Goal: Information Seeking & Learning: Learn about a topic

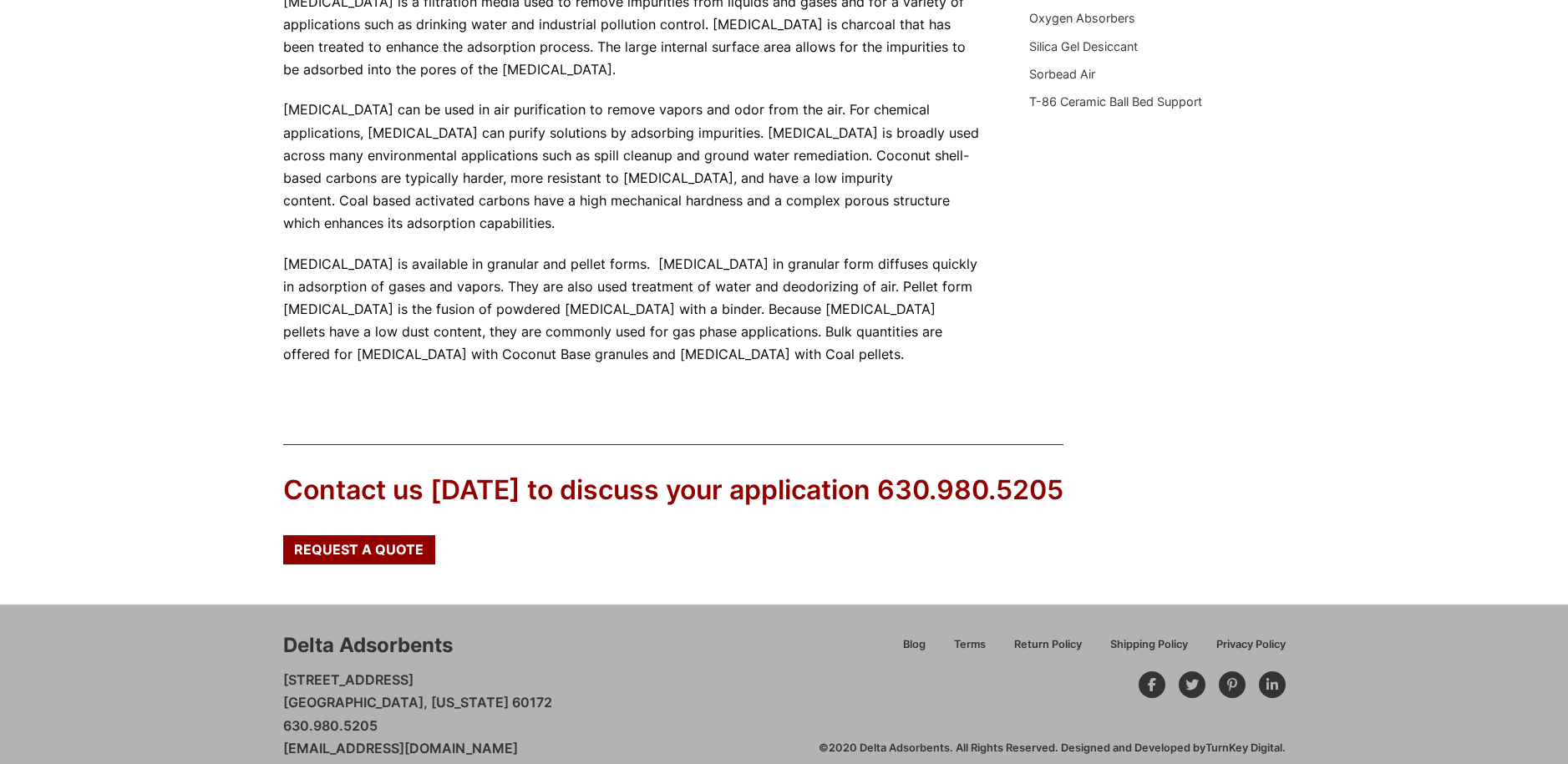
scroll to position [652, 0]
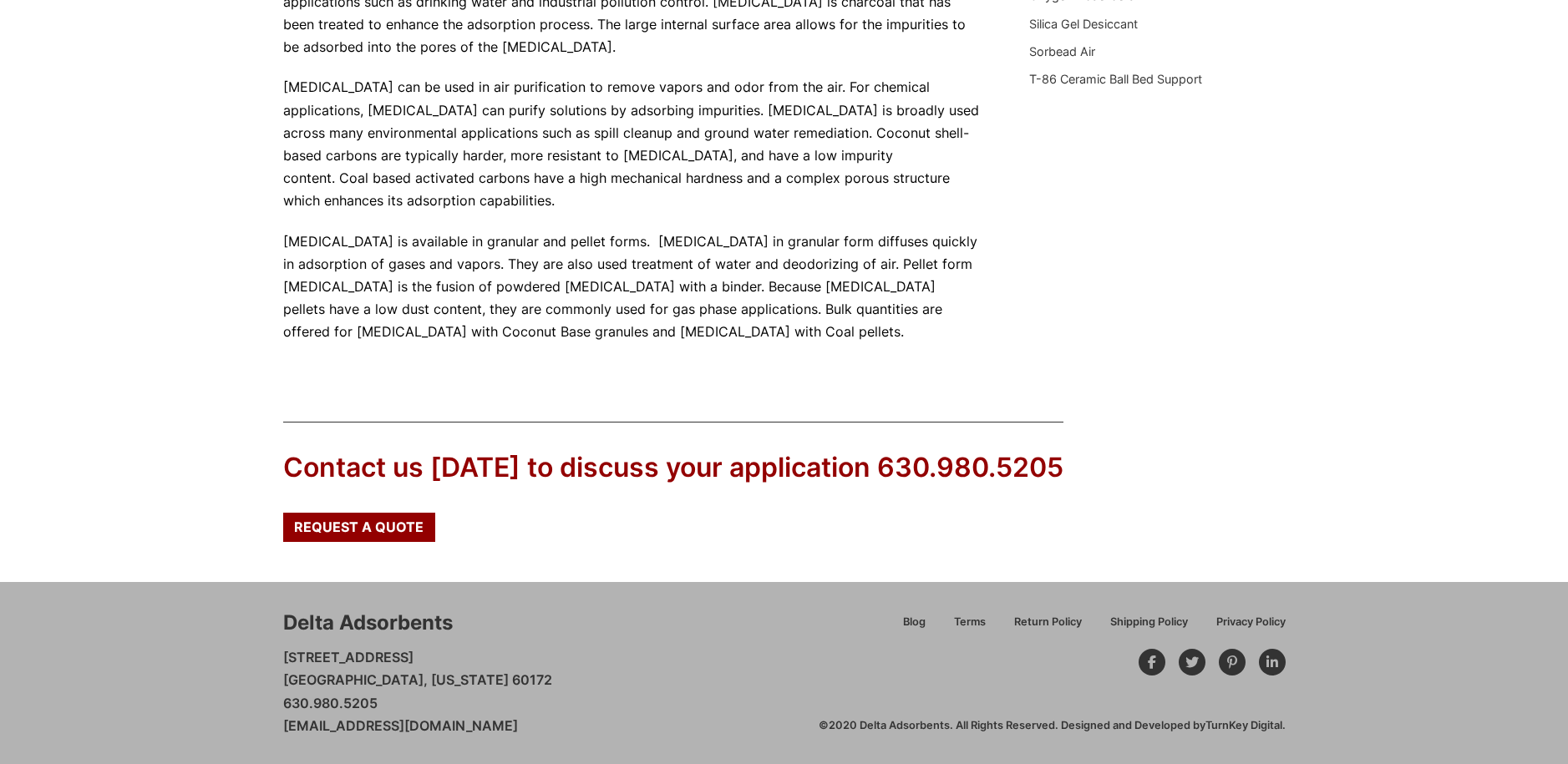
click at [228, 294] on div "Our website has detected that you are using an outdated browser that will preve…" at bounding box center [784, 56] width 1568 height 1417
click at [527, 298] on div "Our website has detected that you are using an outdated browser that will preve…" at bounding box center [784, 56] width 1568 height 1417
drag, startPoint x: 271, startPoint y: 662, endPoint x: 425, endPoint y: 678, distance: 154.8
click at [425, 678] on div "Delta Adsorbents 28 Congress Circle W. Roselle, Illinois 60172 630.980.5205 cus…" at bounding box center [784, 673] width 1568 height 182
click at [274, 684] on div "Delta Adsorbents 28 Congress Circle W. Roselle, Illinois 60172 630.980.5205 cus…" at bounding box center [784, 673] width 1568 height 182
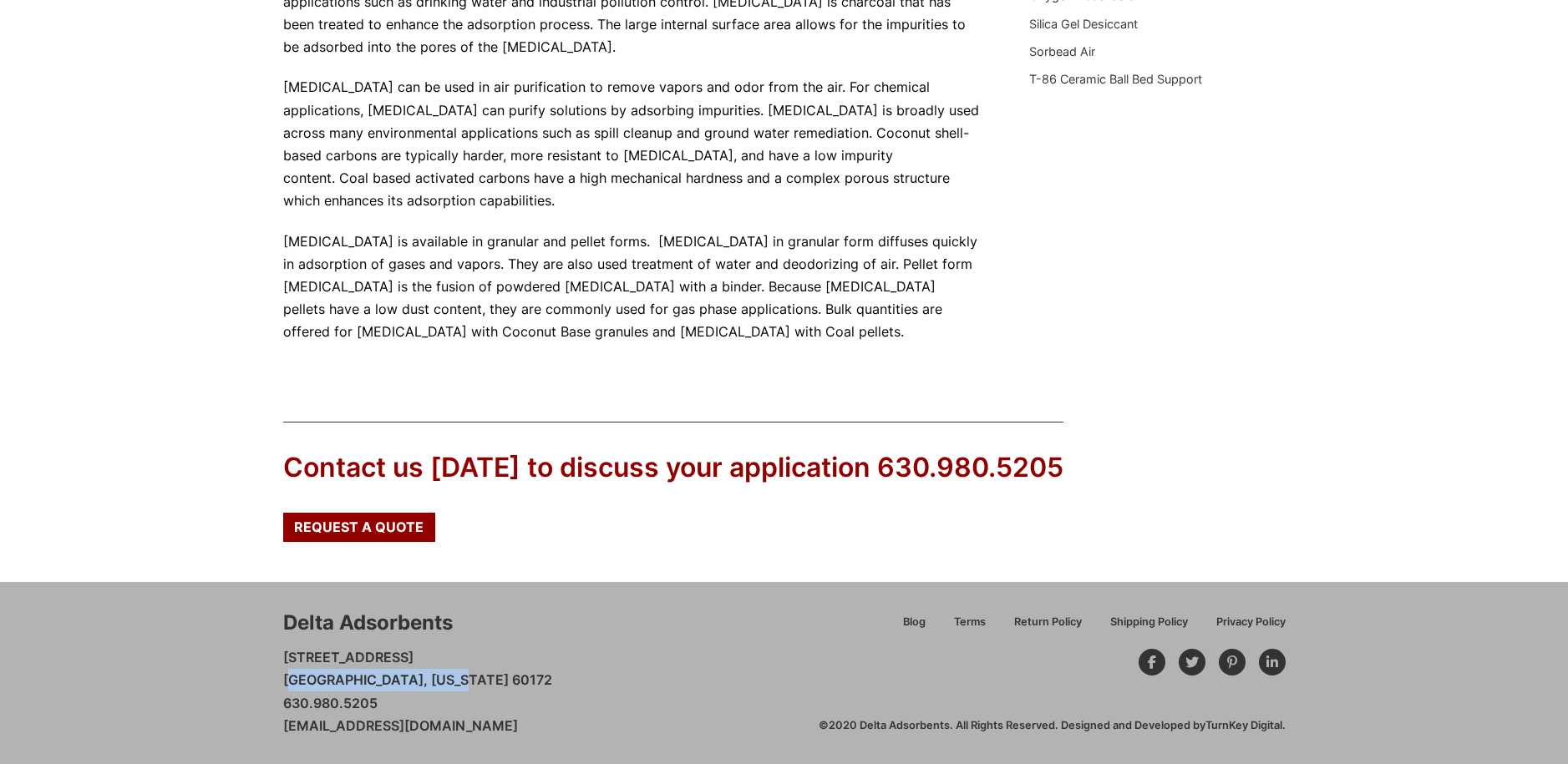
drag, startPoint x: 274, startPoint y: 683, endPoint x: 418, endPoint y: 683, distance: 144.0
click at [420, 683] on div "Delta Adsorbents 28 Congress Circle W. Roselle, Illinois 60172 630.980.5205 cus…" at bounding box center [784, 673] width 1568 height 182
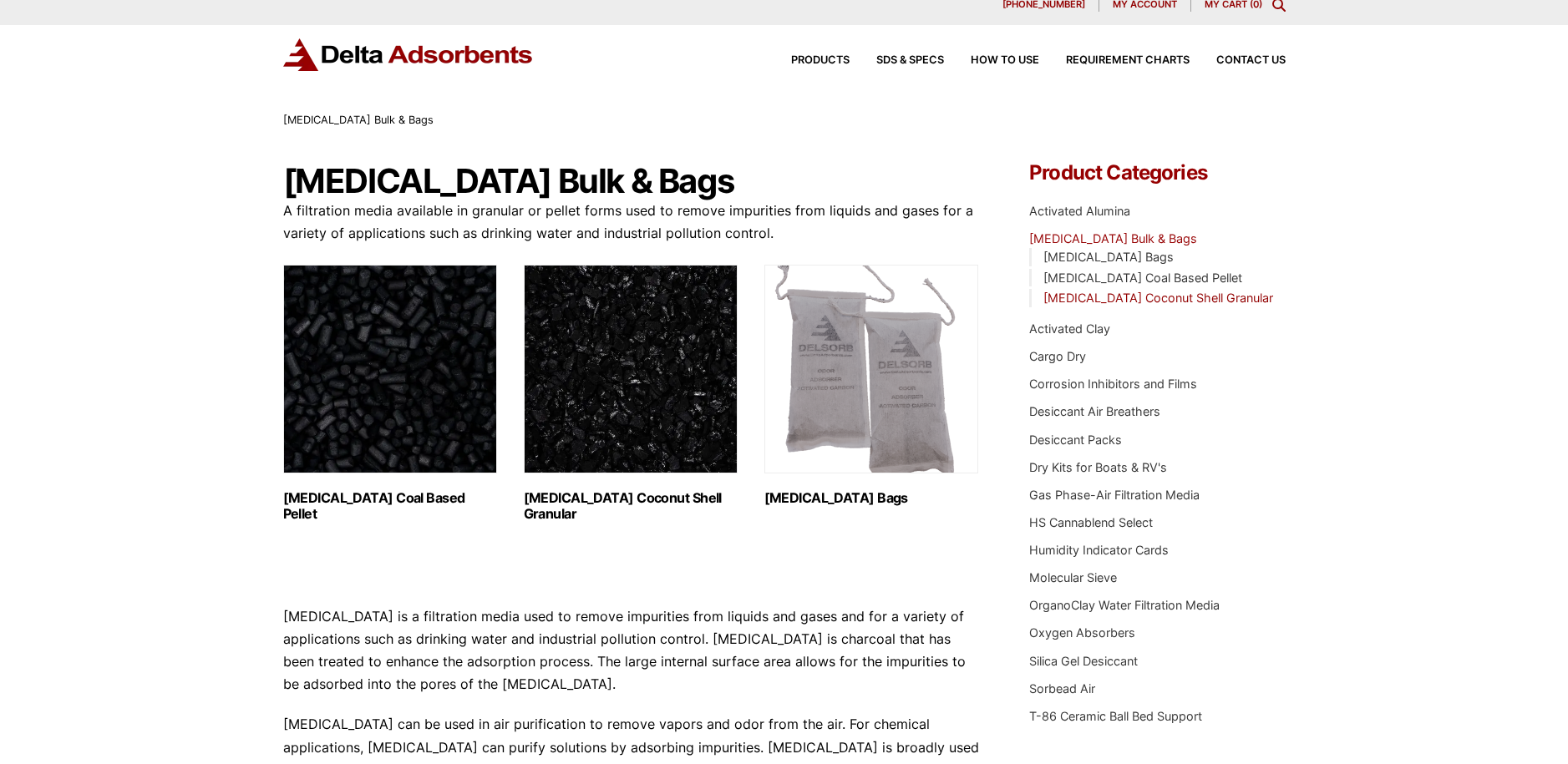
scroll to position [0, 0]
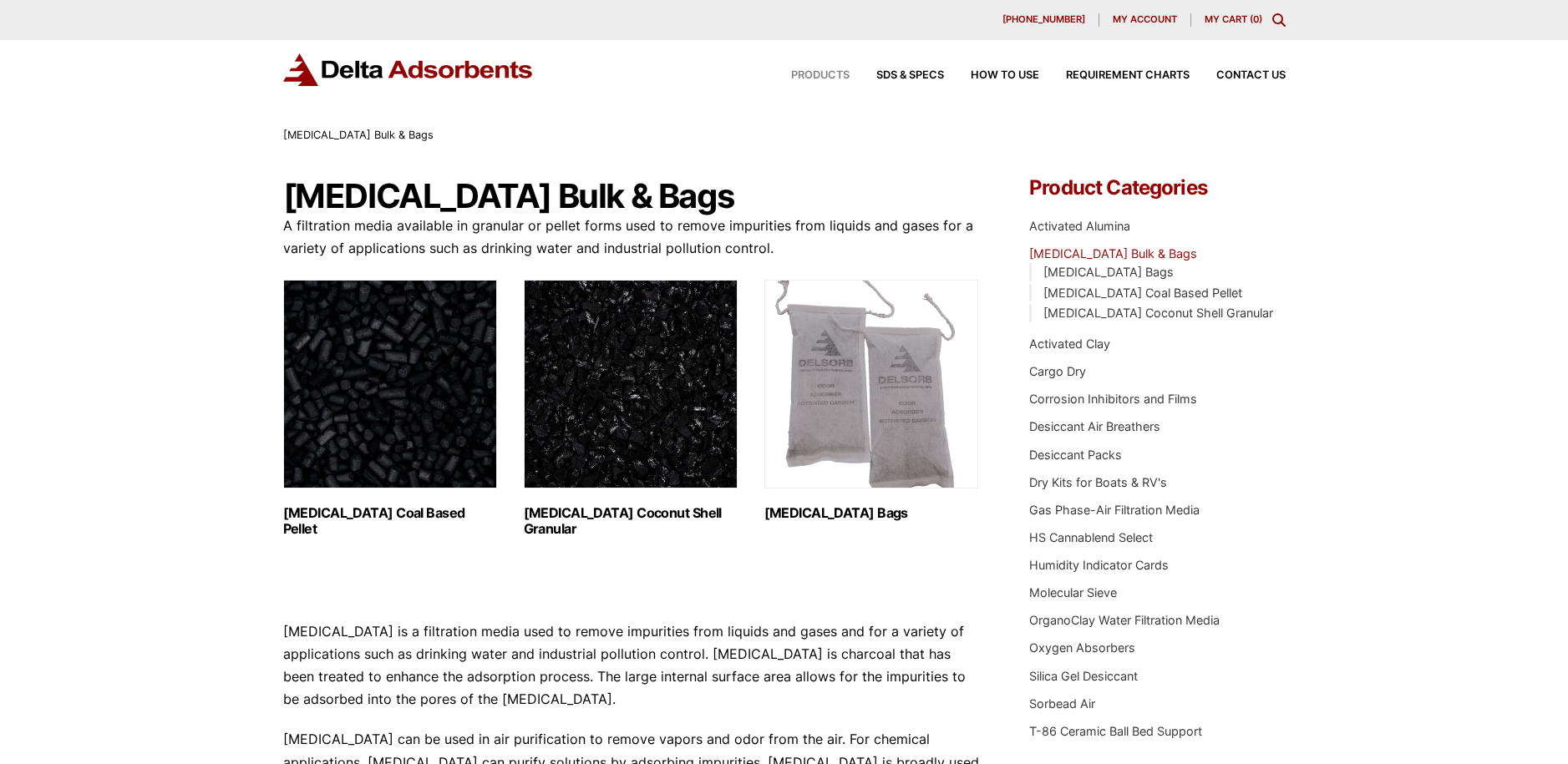
click at [805, 79] on span "Products" at bounding box center [821, 76] width 58 height 11
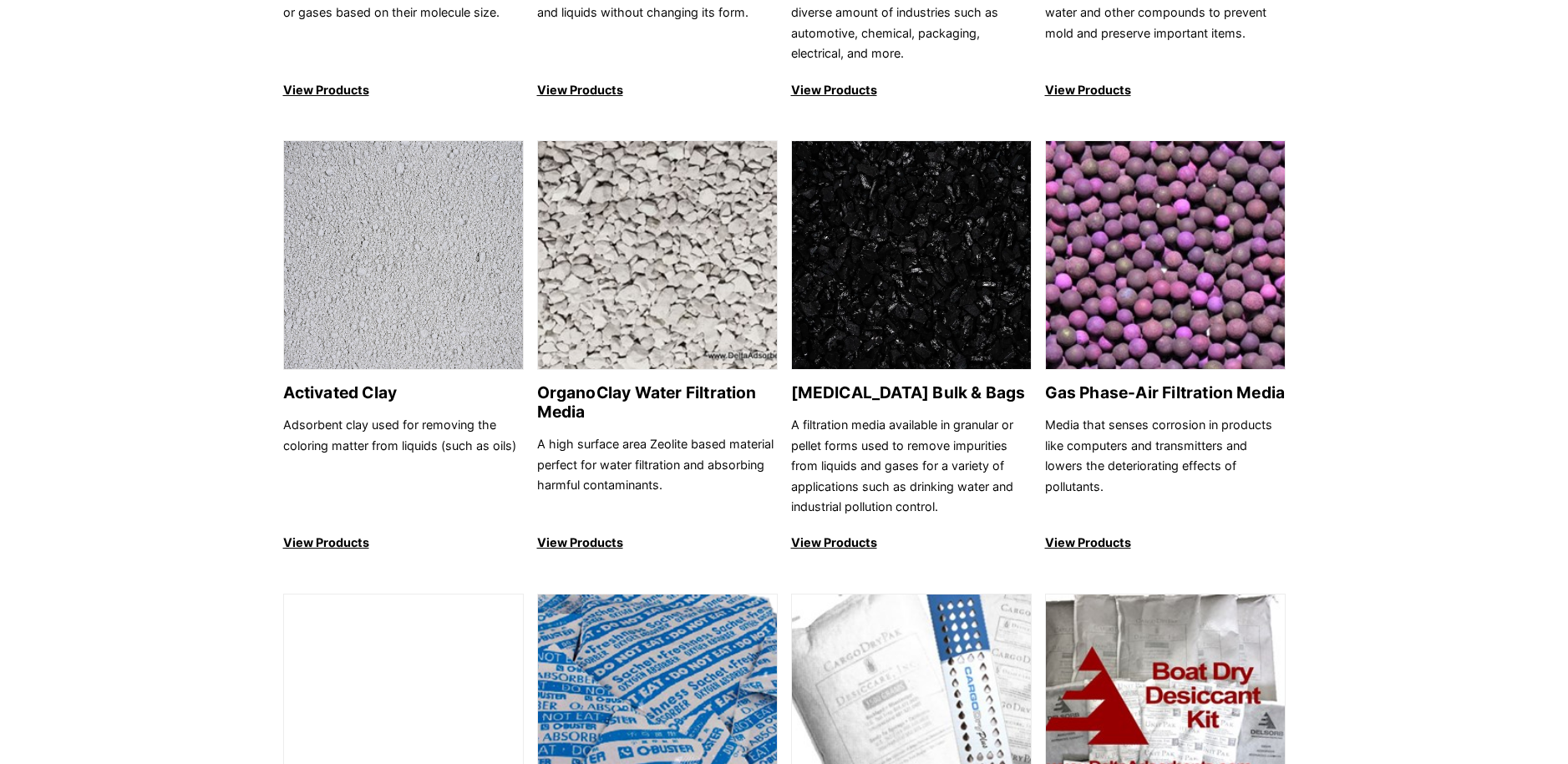
scroll to position [501, 0]
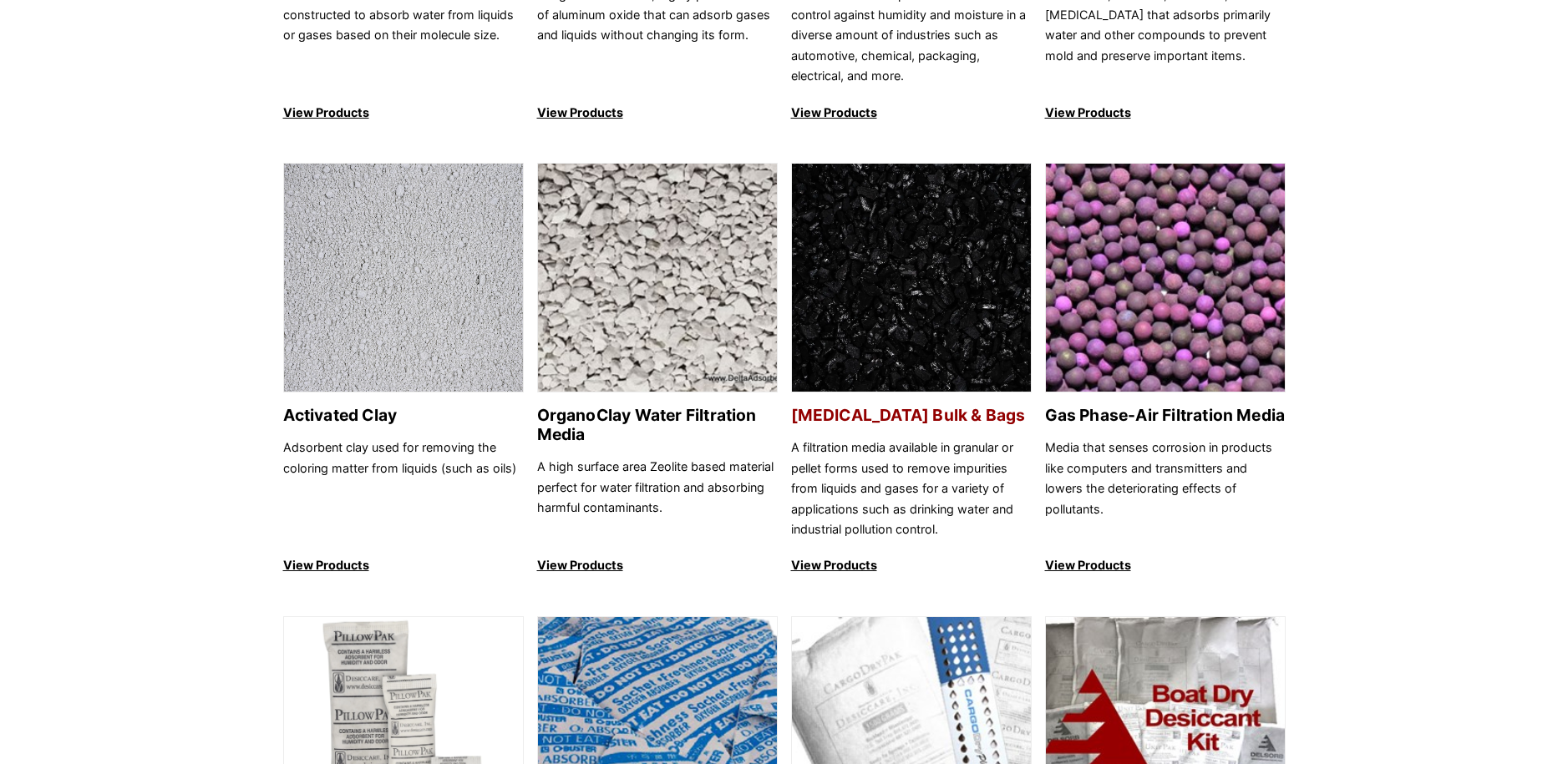
click at [942, 259] on img at bounding box center [912, 279] width 239 height 229
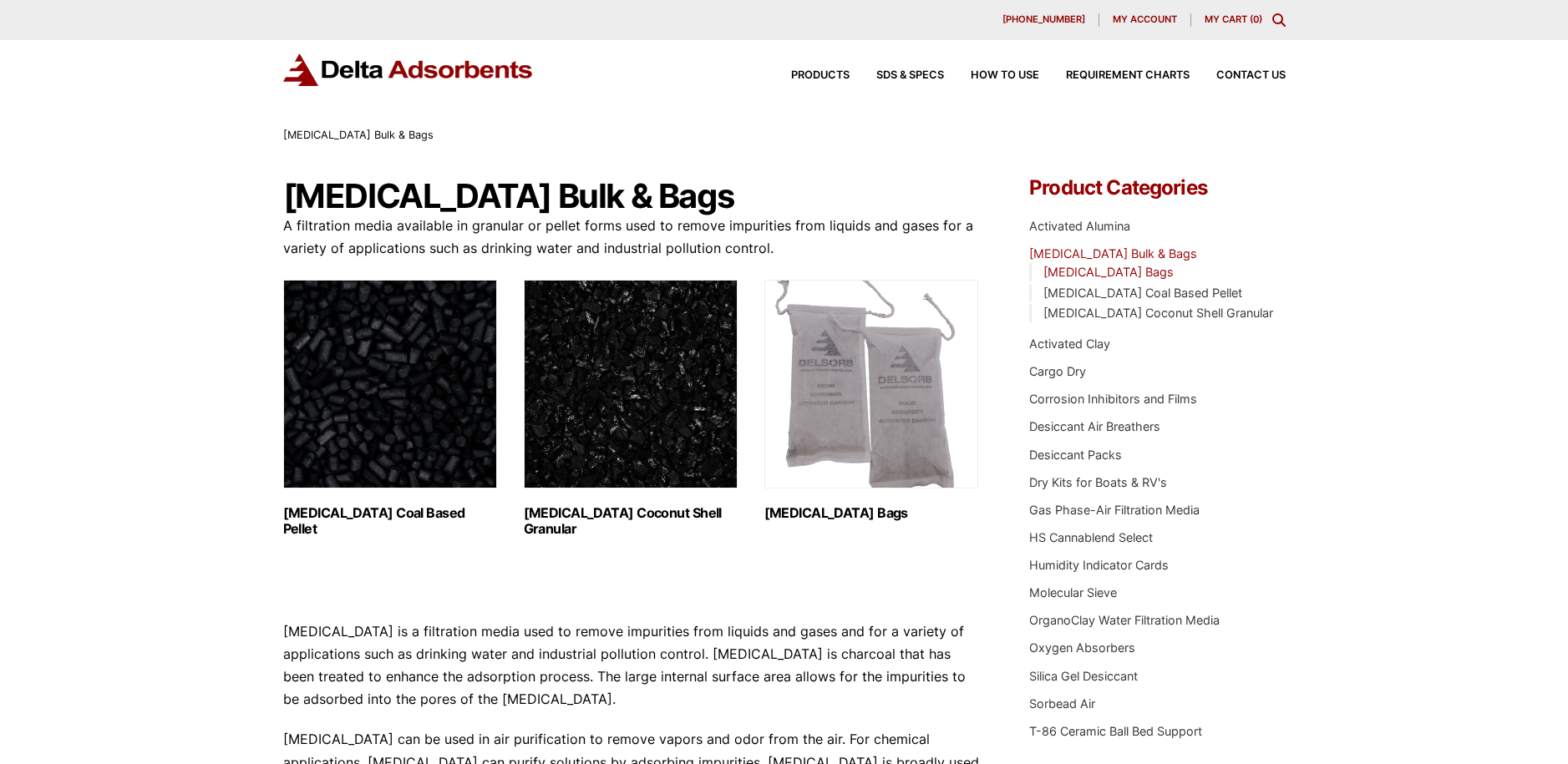
click at [1108, 267] on link "Activated Carbon Bags" at bounding box center [1109, 272] width 131 height 14
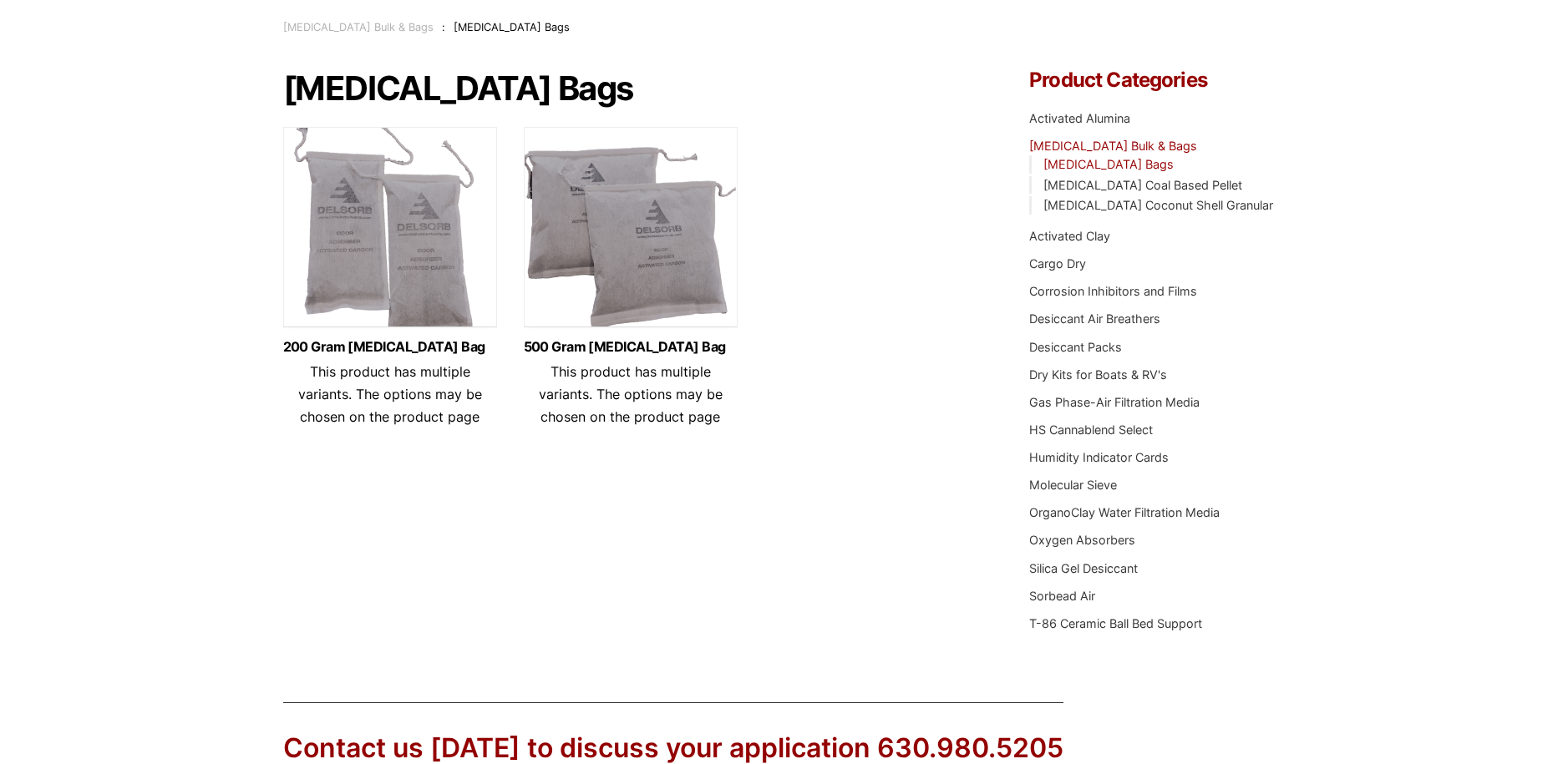
scroll to position [84, 0]
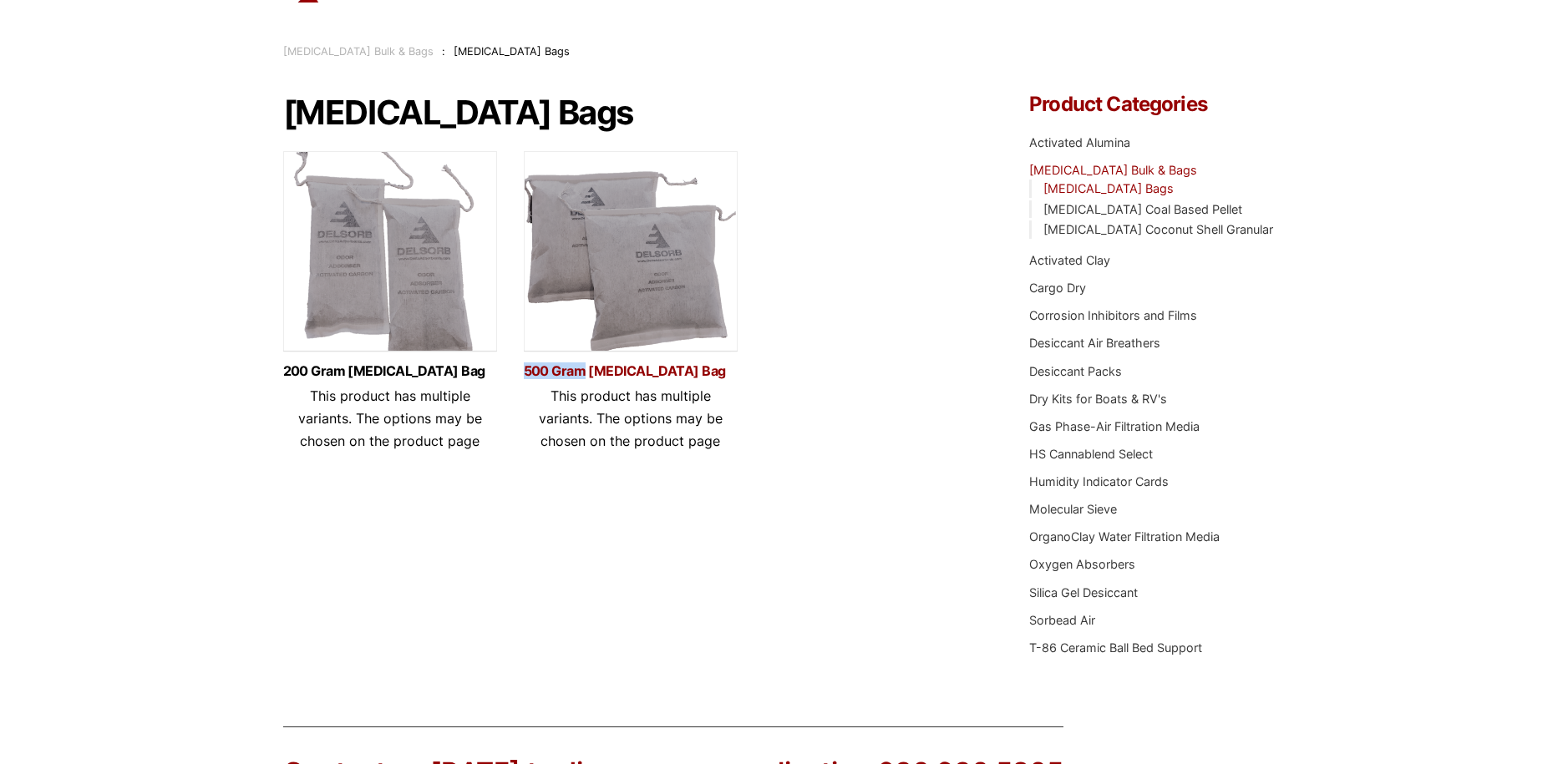
drag, startPoint x: 512, startPoint y: 373, endPoint x: 581, endPoint y: 371, distance: 69.0
click at [581, 371] on ul "200 Gram Activated Carbon Bag This product has multiple variants. The options m…" at bounding box center [632, 308] width 697 height 314
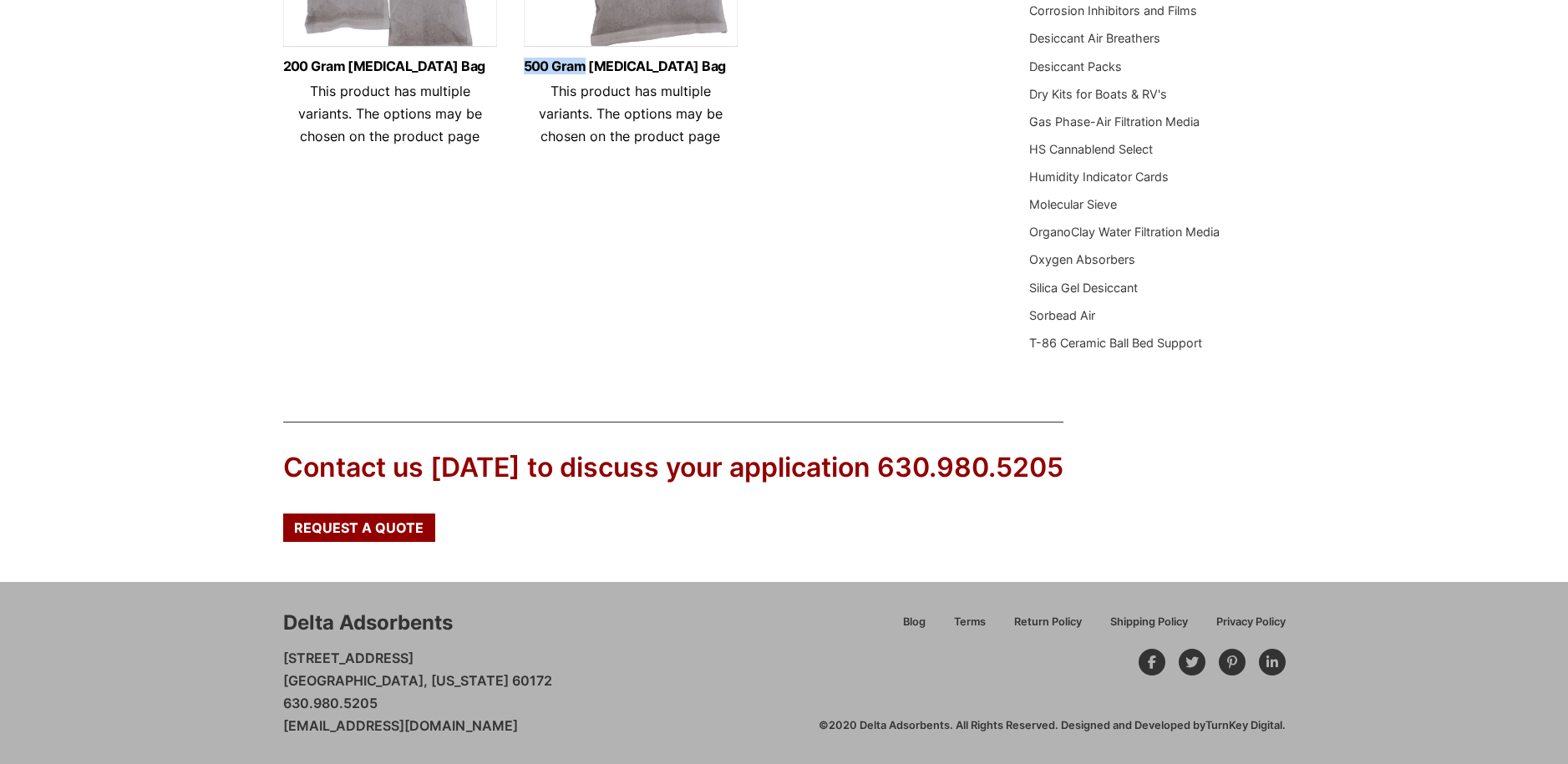
scroll to position [0, 0]
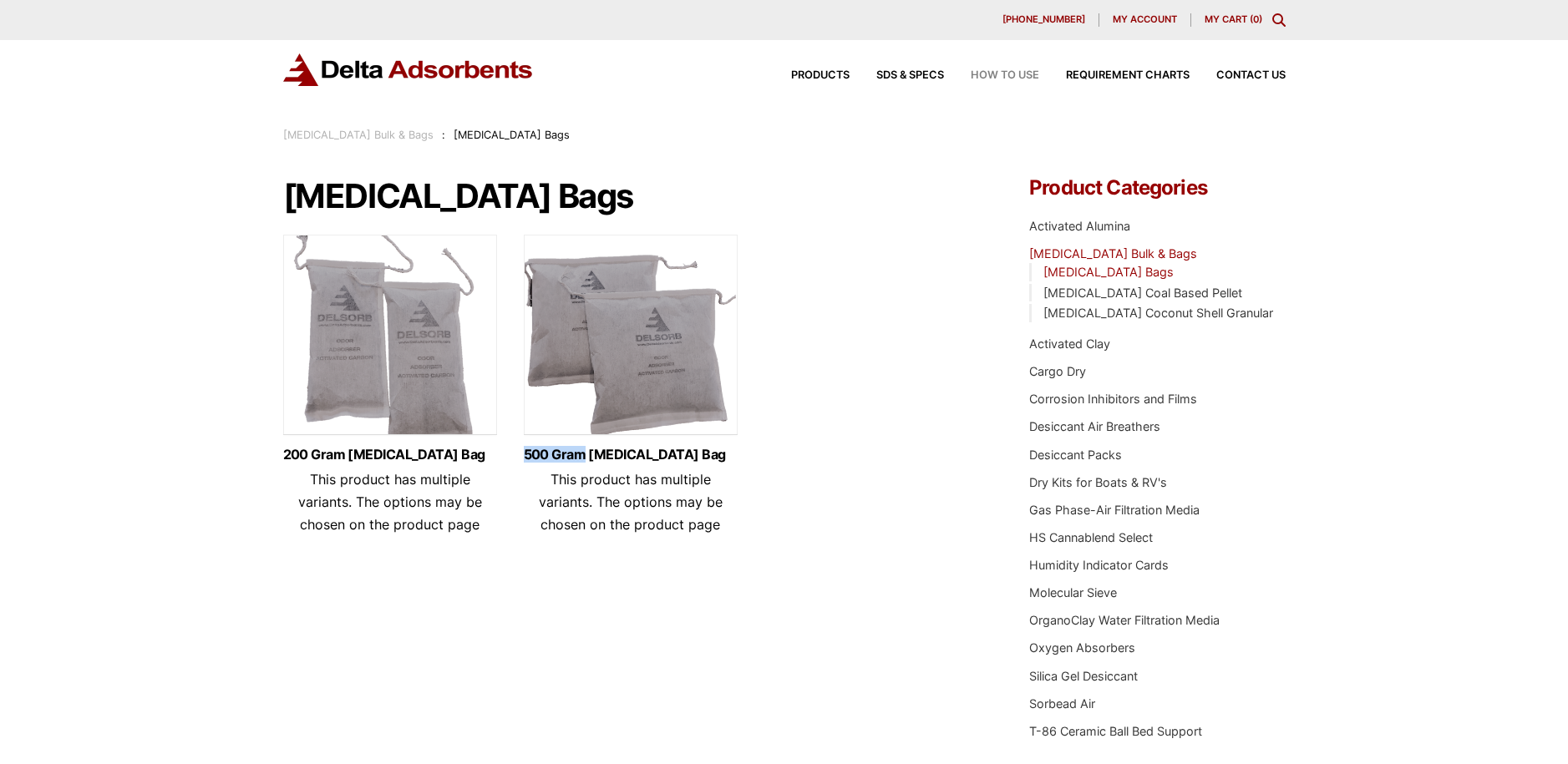
click at [1017, 79] on span "How to Use" at bounding box center [1005, 76] width 69 height 11
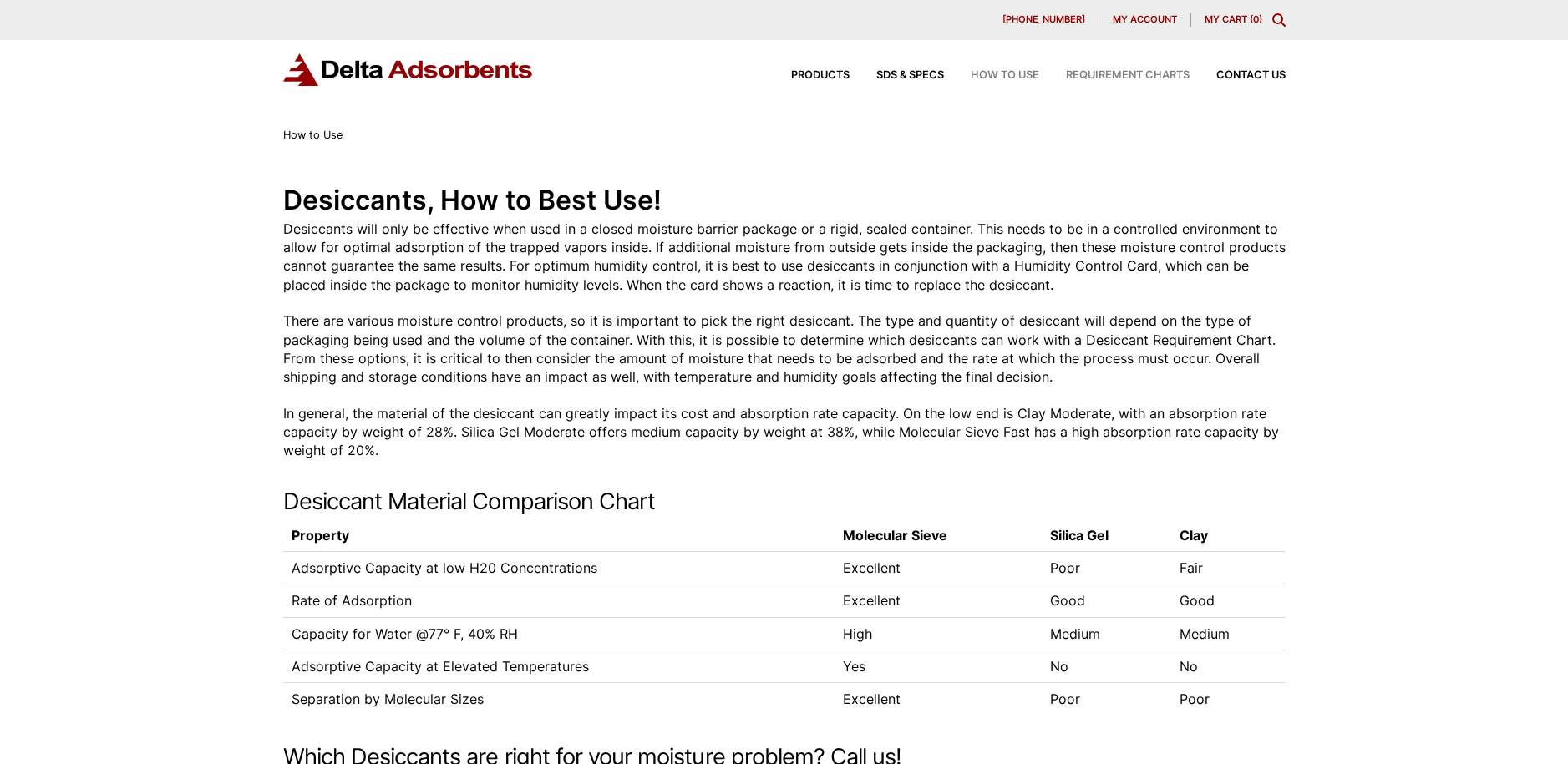
click at [1121, 72] on span "Requirement Charts" at bounding box center [1128, 76] width 124 height 11
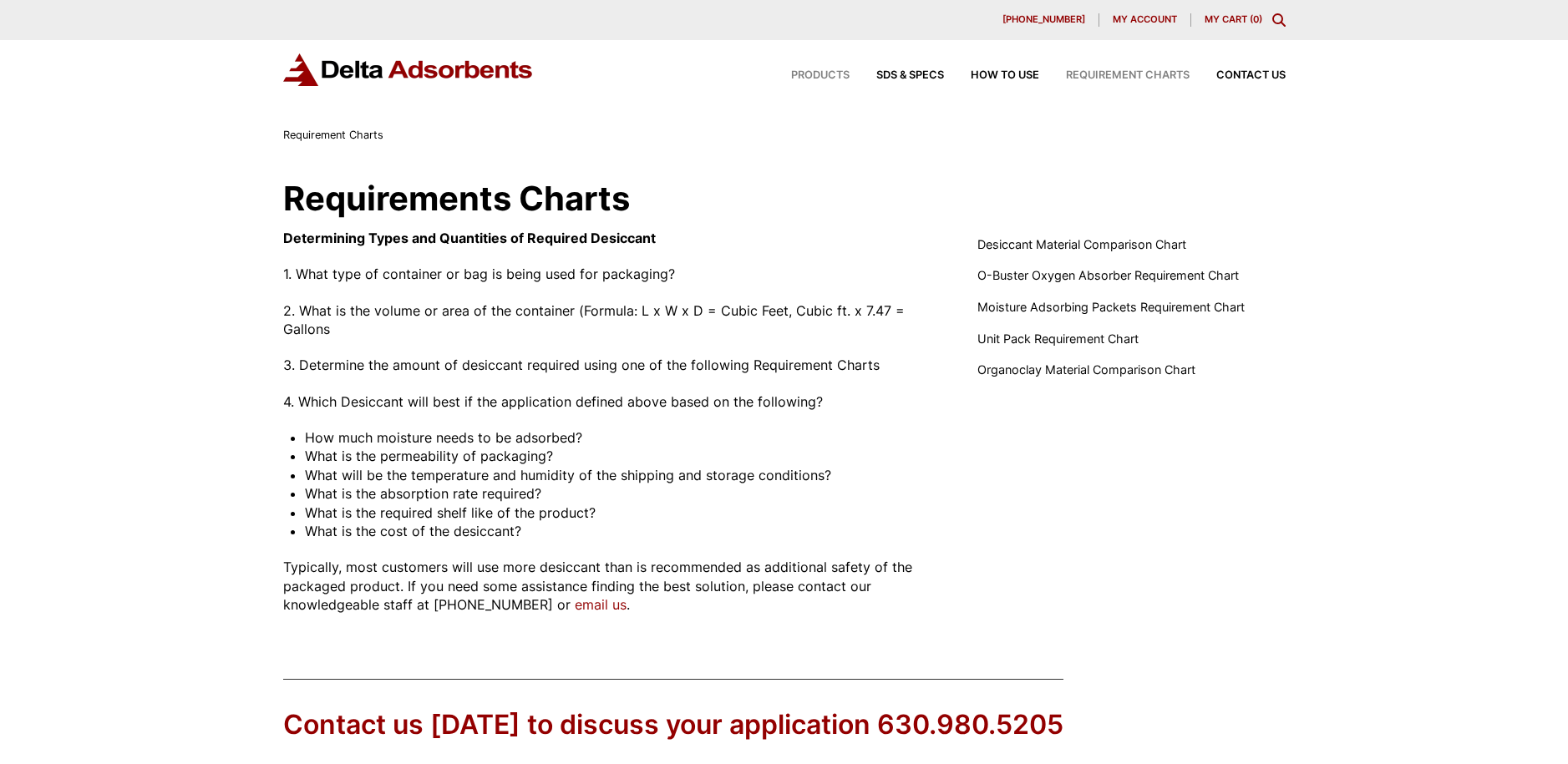
click at [829, 77] on span "Products" at bounding box center [821, 76] width 58 height 11
